Goal: Task Accomplishment & Management: Use online tool/utility

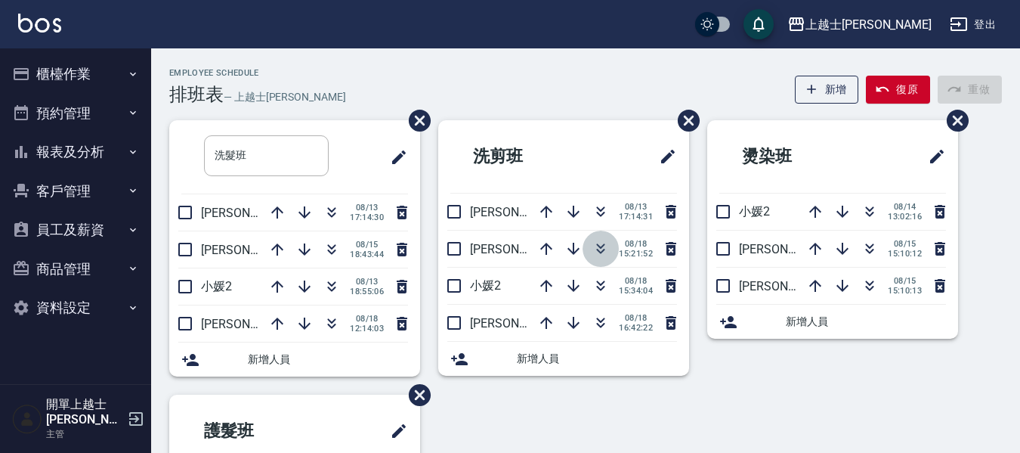
click at [601, 251] on icon "button" at bounding box center [601, 249] width 18 height 18
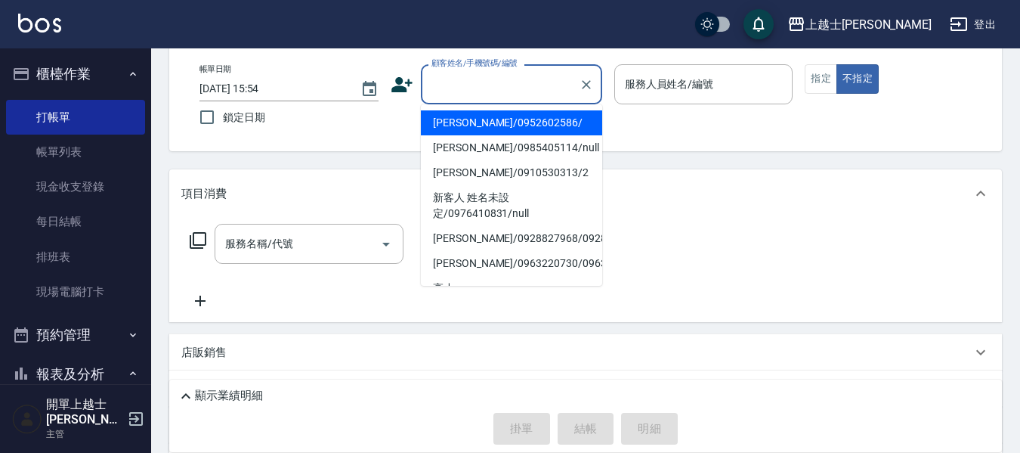
scroll to position [76, 0]
type input "[PERSON_NAME]/0952602586/"
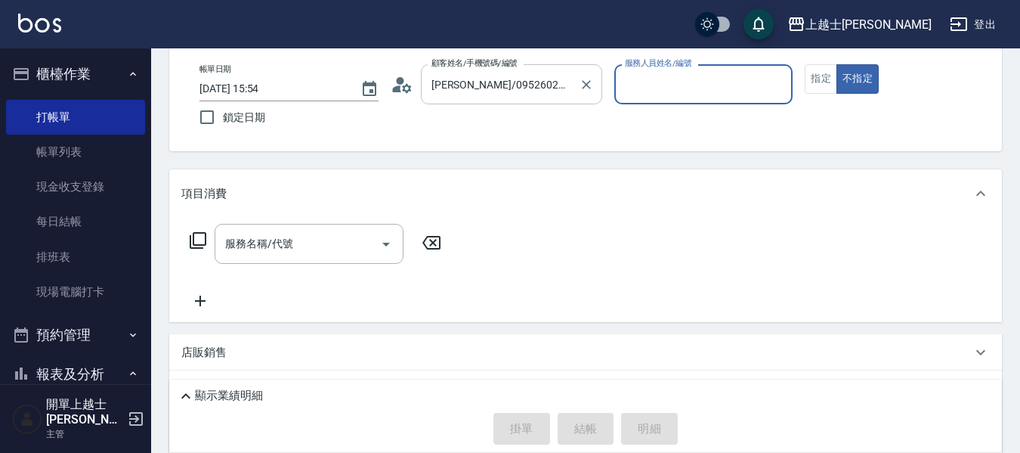
type input "[PERSON_NAME]-12"
click at [837, 64] on button "不指定" at bounding box center [858, 78] width 42 height 29
type button "false"
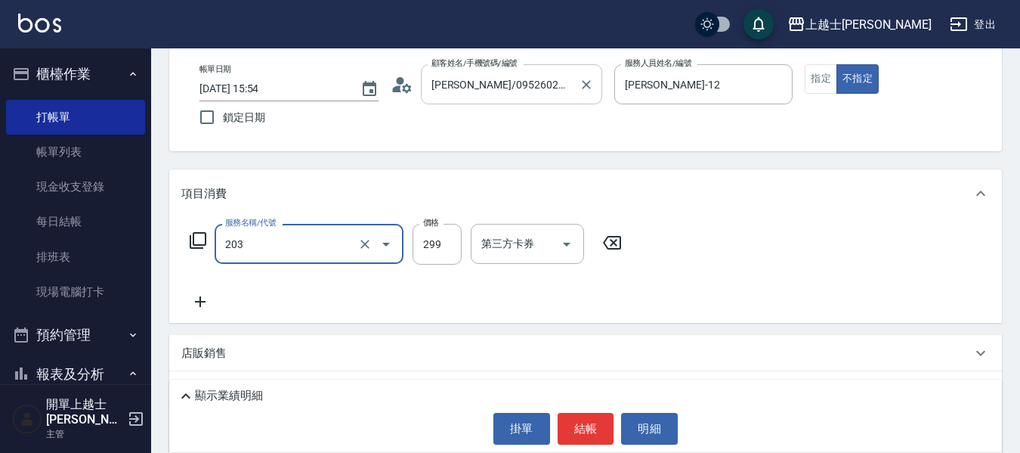
type input "B級洗+剪(203)"
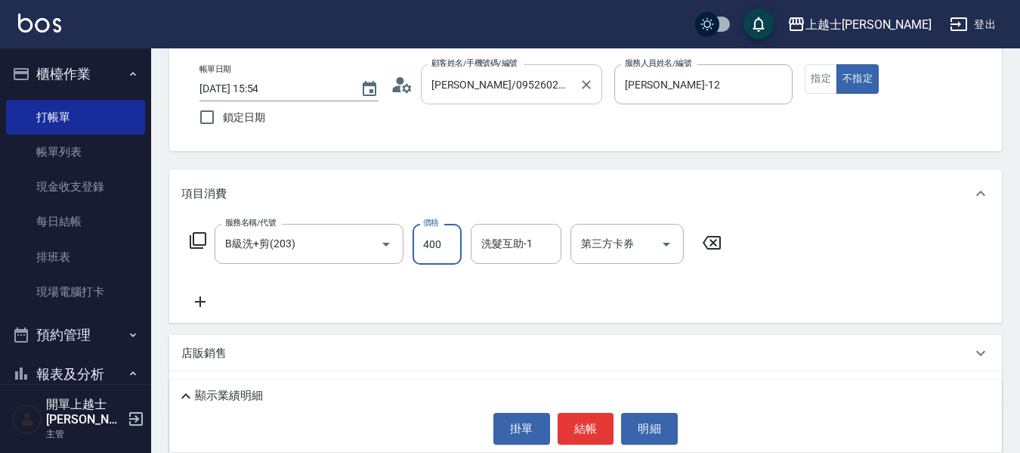
type input "400"
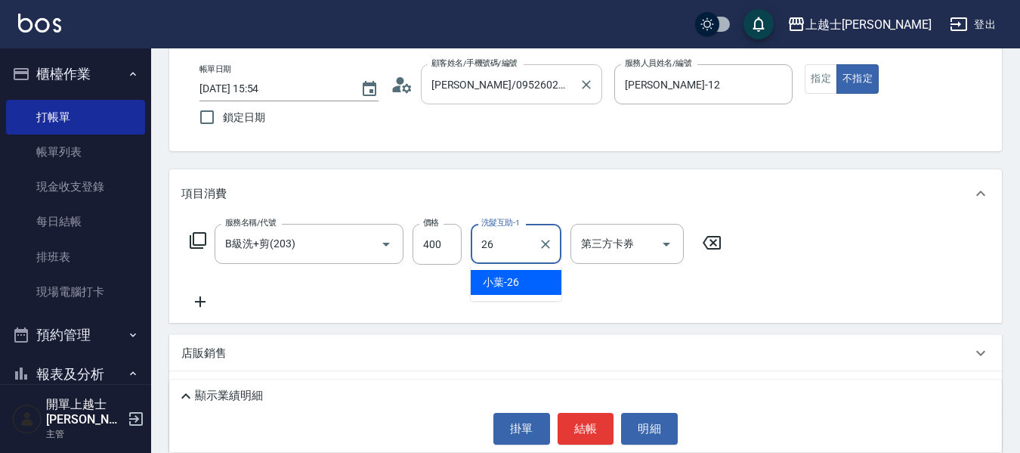
type input "小葉-26"
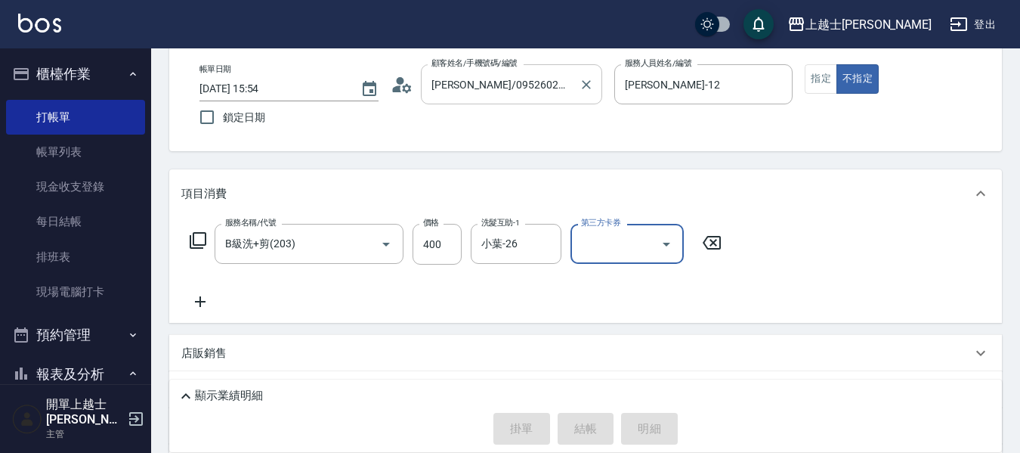
type input "[DATE] 17:27"
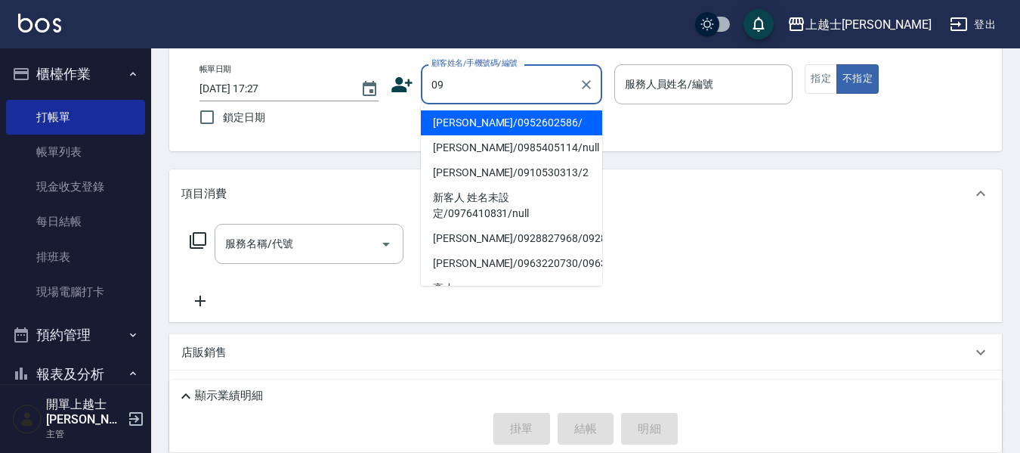
type input "[PERSON_NAME]/0952602586/"
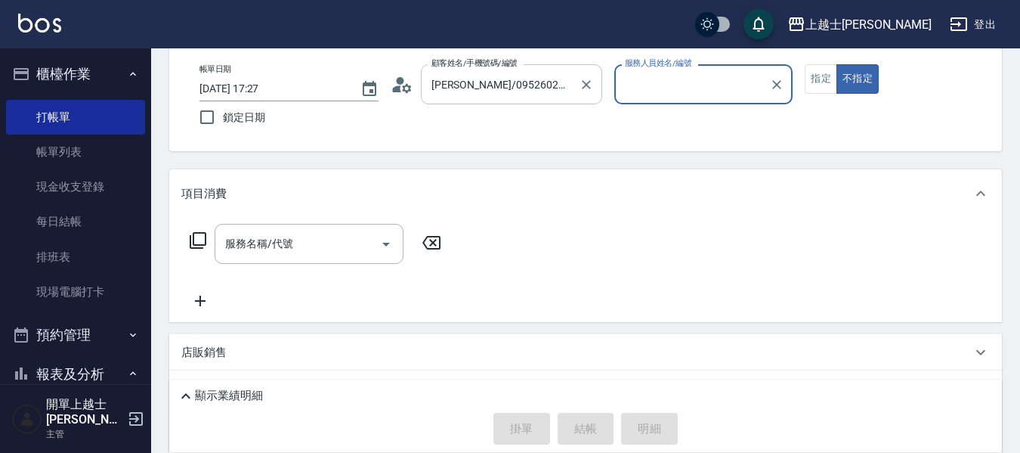
type input "[PERSON_NAME]-12"
click at [837, 64] on button "不指定" at bounding box center [858, 78] width 42 height 29
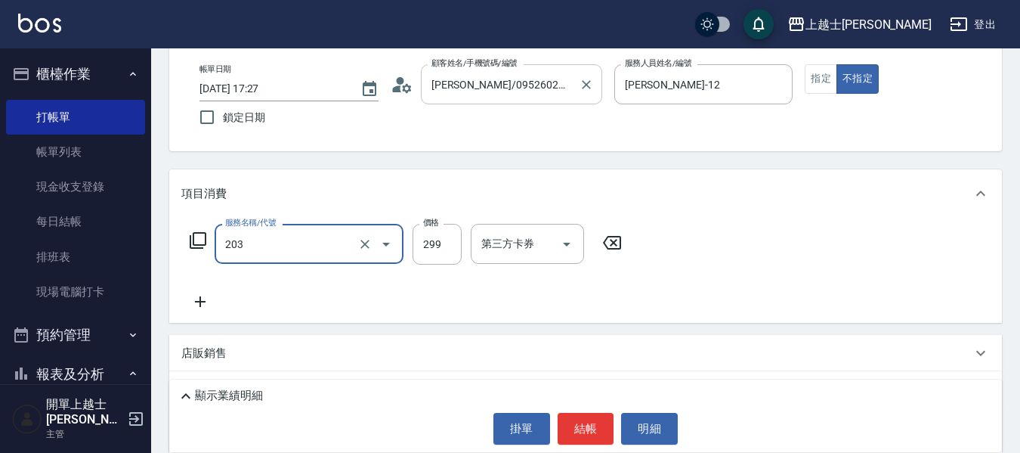
type input "B級洗+剪(203)"
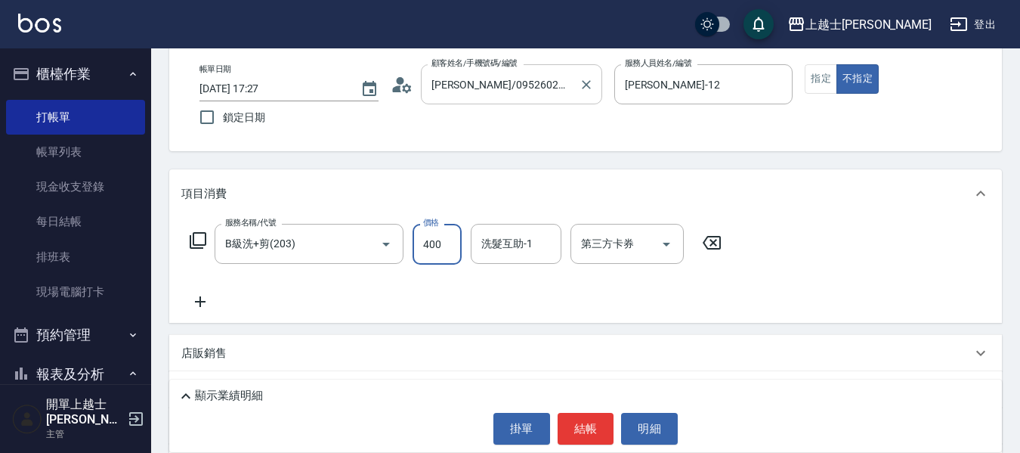
type input "400"
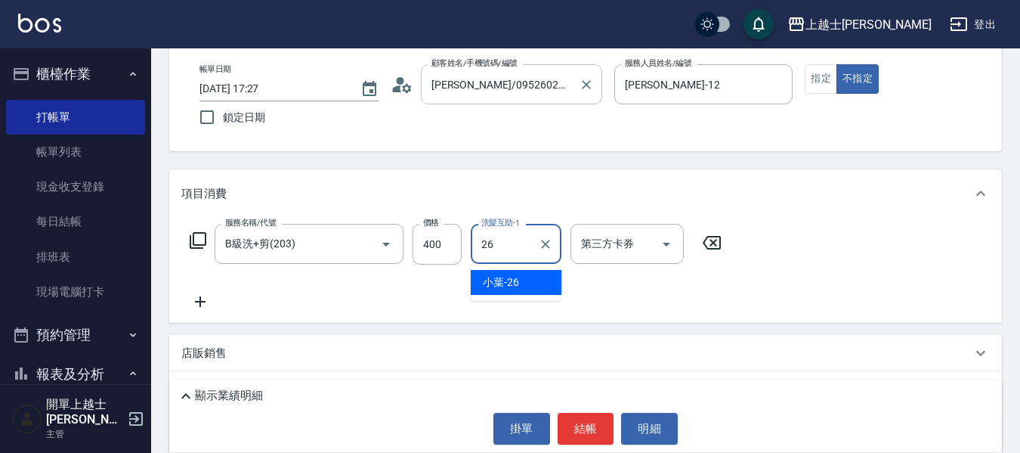
type input "小葉-26"
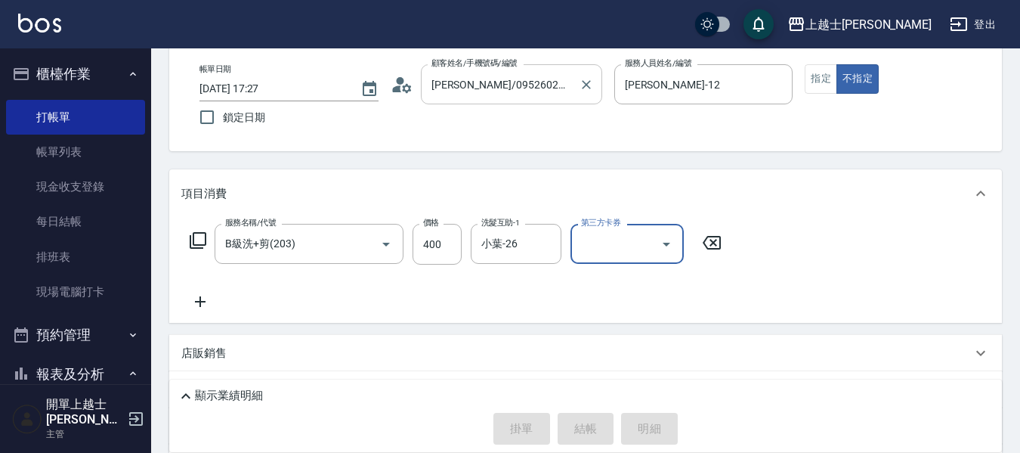
type input "[DATE] 17:50"
